Goal: Information Seeking & Learning: Learn about a topic

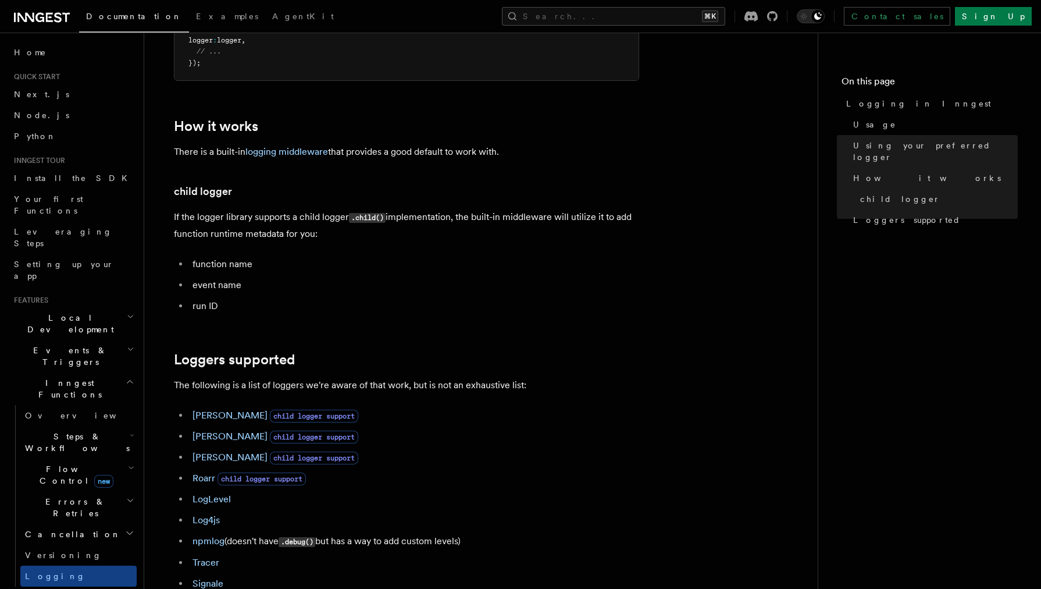
scroll to position [1336, 0]
click at [284, 145] on link "logging middleware" at bounding box center [286, 150] width 83 height 11
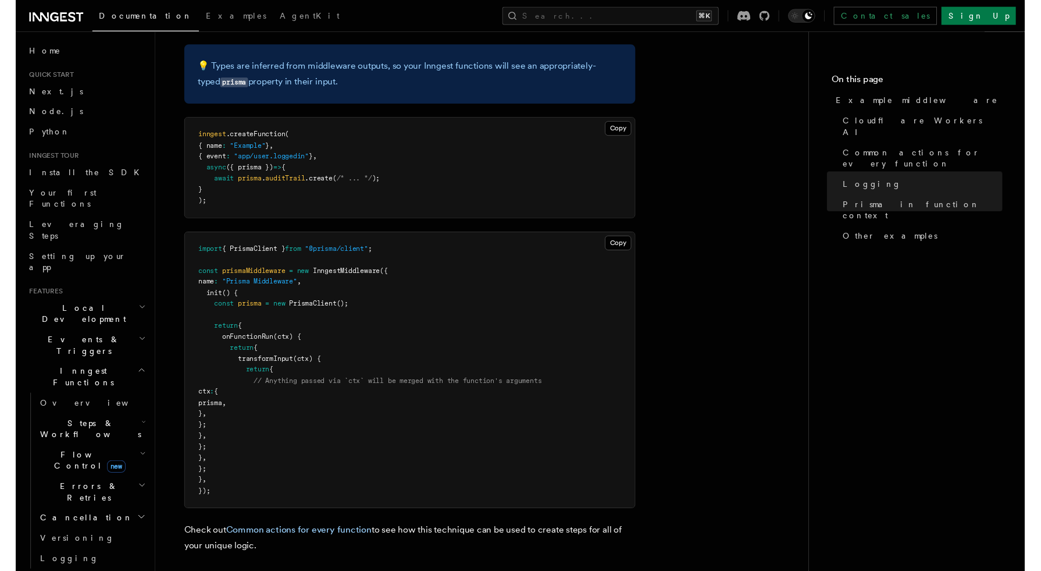
scroll to position [3201, 0]
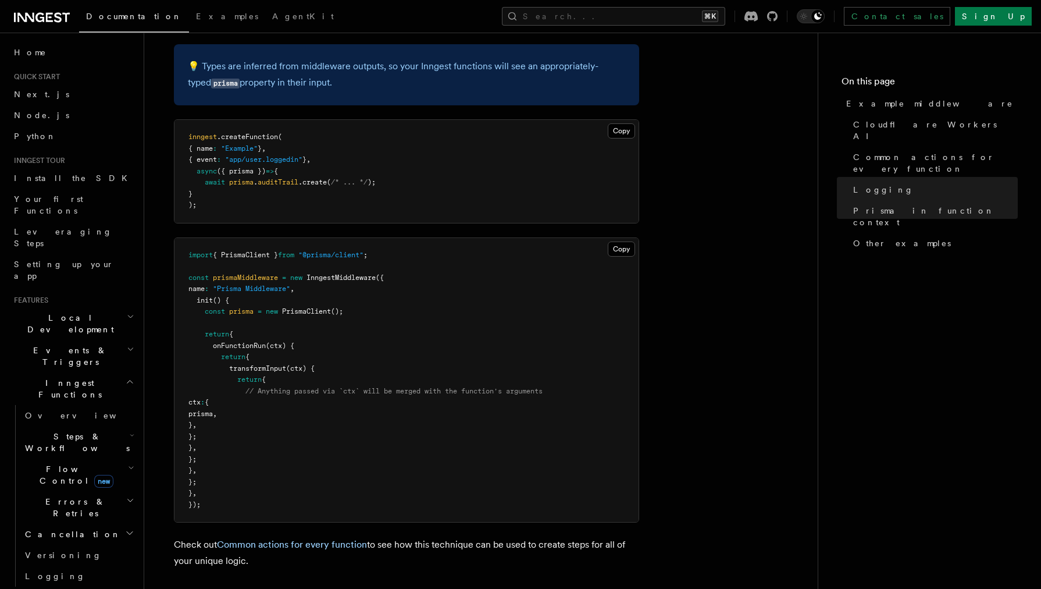
click at [425, 238] on pre "import { PrismaClient } from "@prisma/client" ; const prismaMiddleware = new In…" at bounding box center [407, 380] width 464 height 284
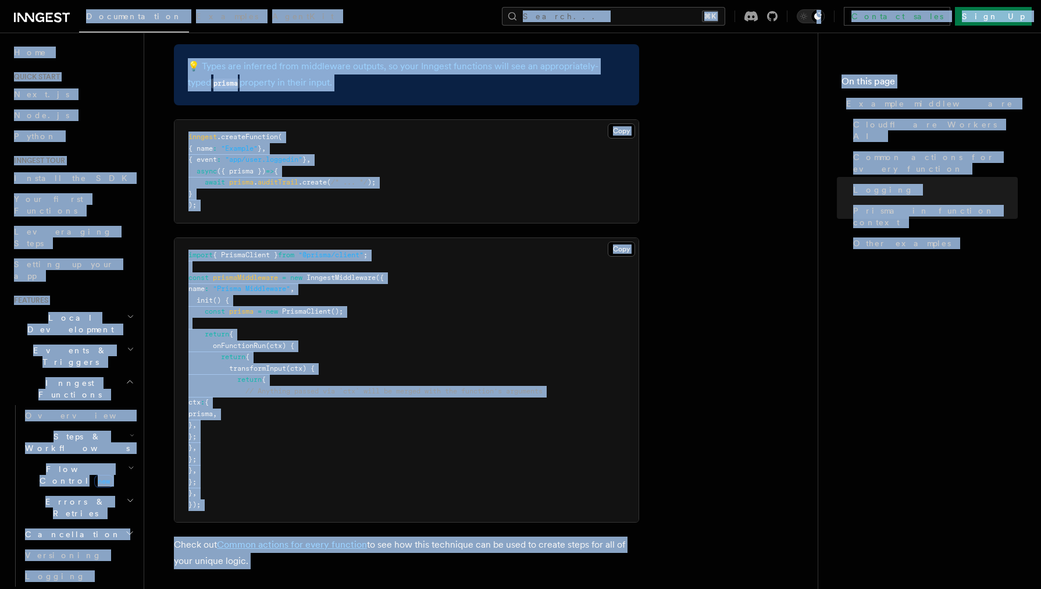
copy body "Loremipsumdol Sitametc AdipiSci Elitse... ⌘D Eiusmod tempo Inci Ut Labore... Et…"
click at [613, 238] on pre "import { PrismaClient } from "@prisma/client" ; const prismaMiddleware = new In…" at bounding box center [407, 380] width 464 height 284
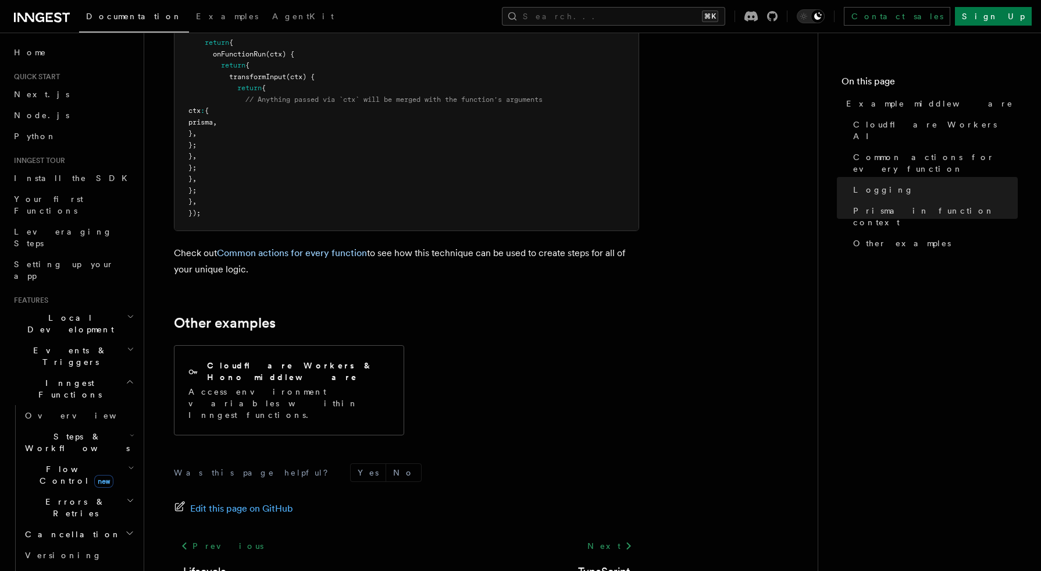
scroll to position [8, 52]
click at [678, 17] on button "Search... ⌘K" at bounding box center [613, 16] width 223 height 19
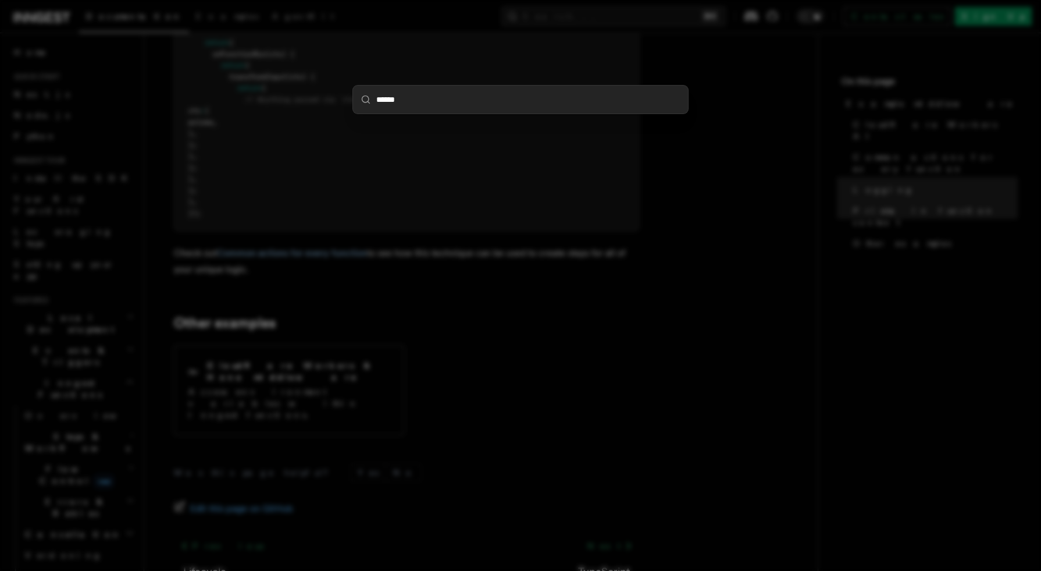
type input "*******"
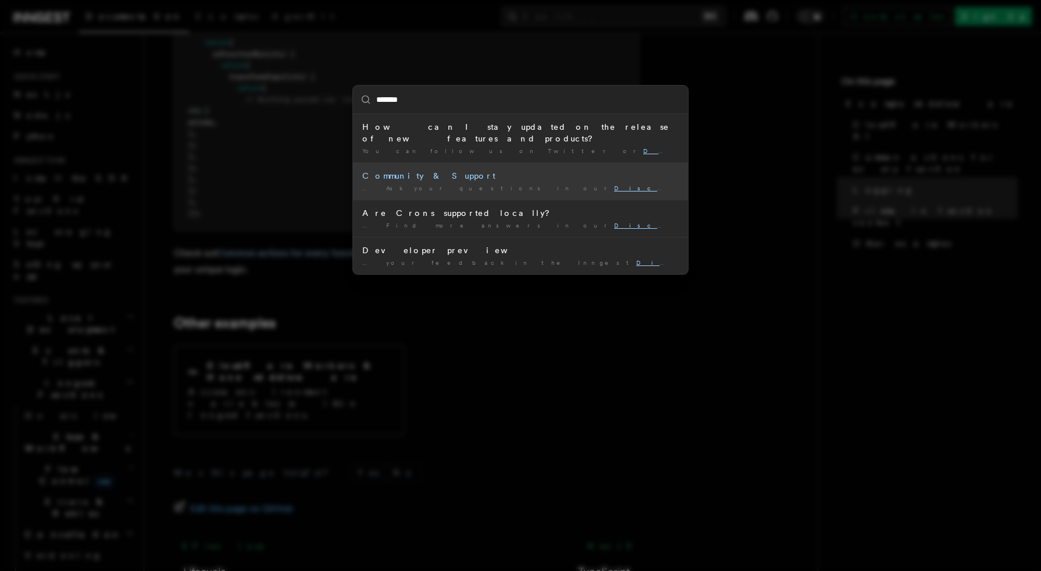
click at [470, 170] on div "Community & Support" at bounding box center [520, 176] width 316 height 12
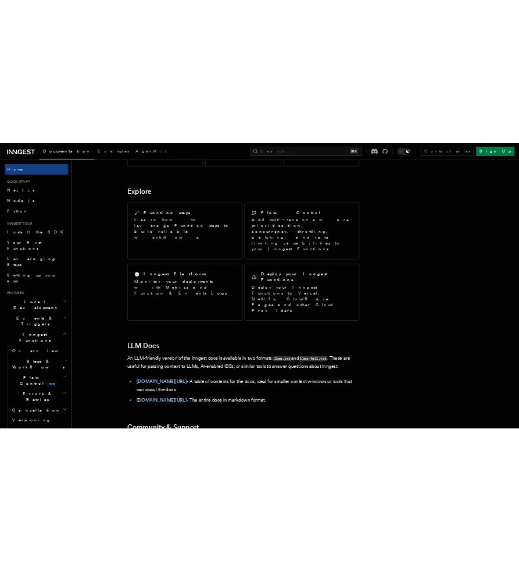
scroll to position [914, 0]
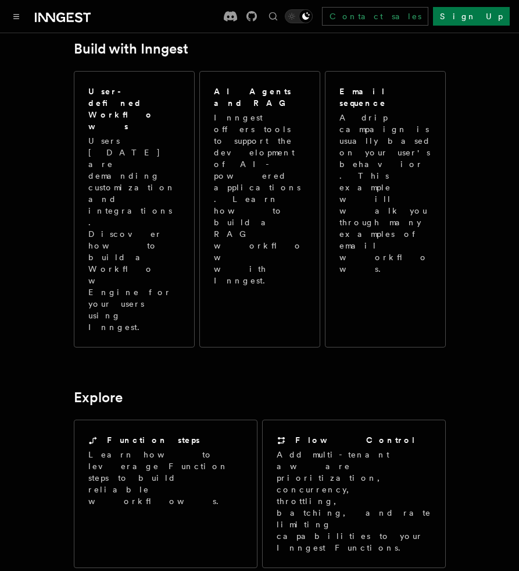
click at [412, 385] on article "Inngest Documentation Inngest is an event-driven durable execution platform tha…" at bounding box center [260, 192] width 492 height 2118
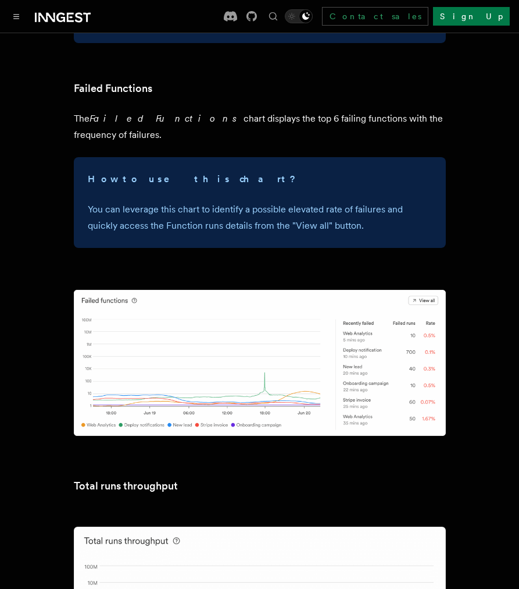
scroll to position [1647, 0]
